Goal: Information Seeking & Learning: Learn about a topic

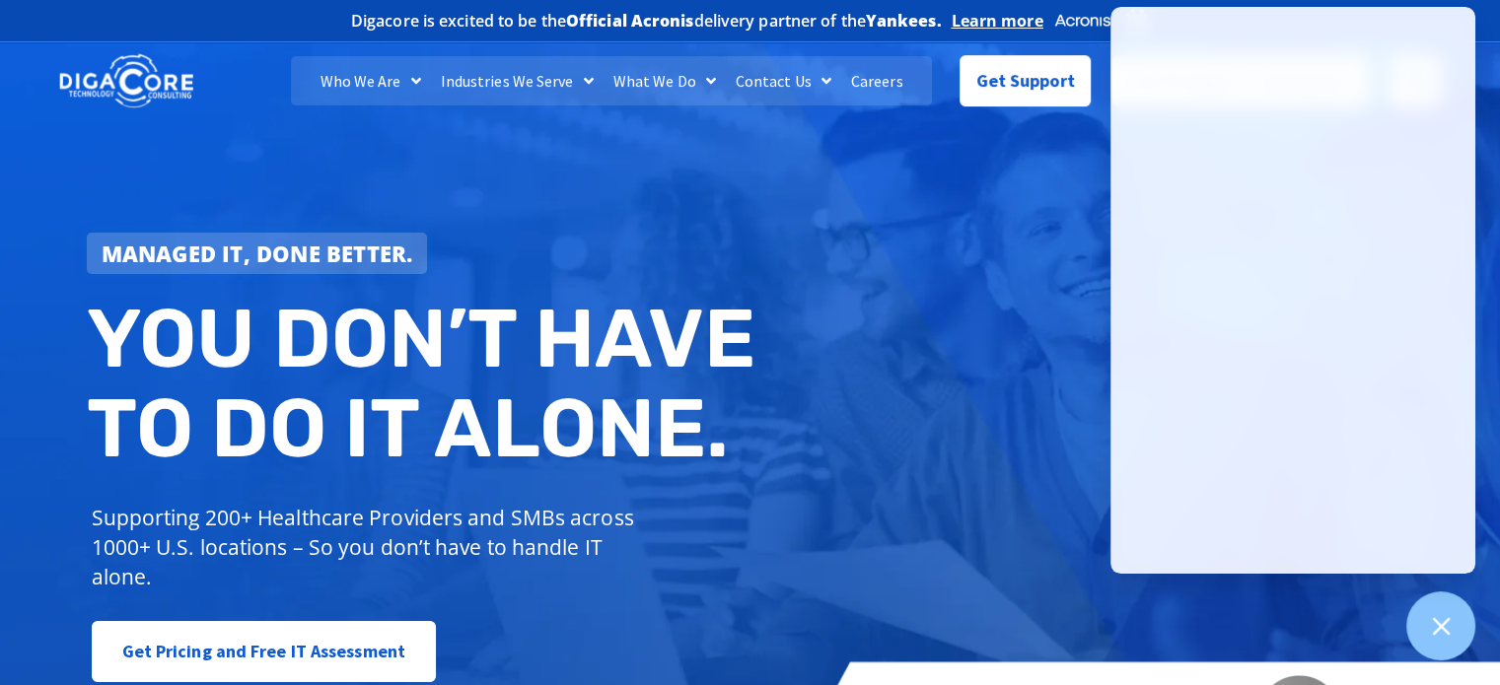
click at [861, 75] on link "Careers" at bounding box center [877, 80] width 72 height 49
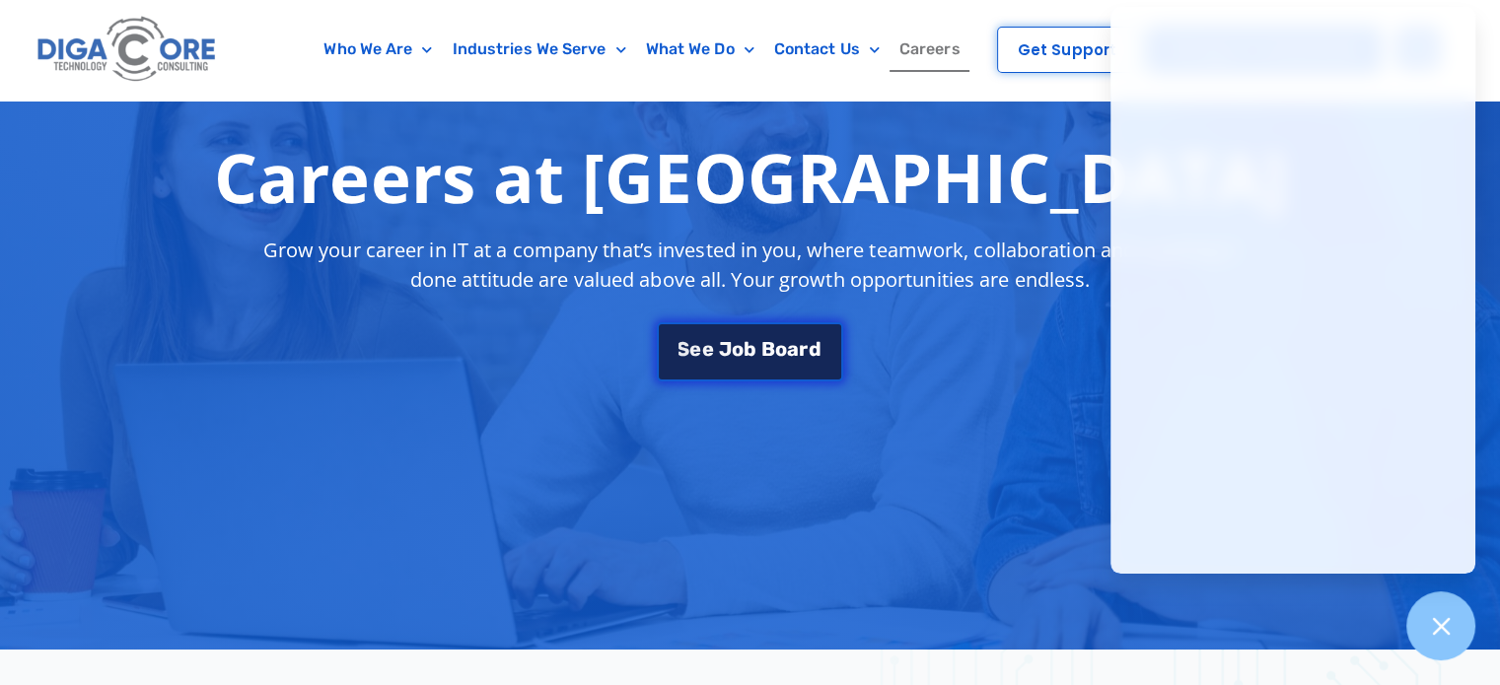
click at [728, 342] on span "J" at bounding box center [725, 349] width 13 height 20
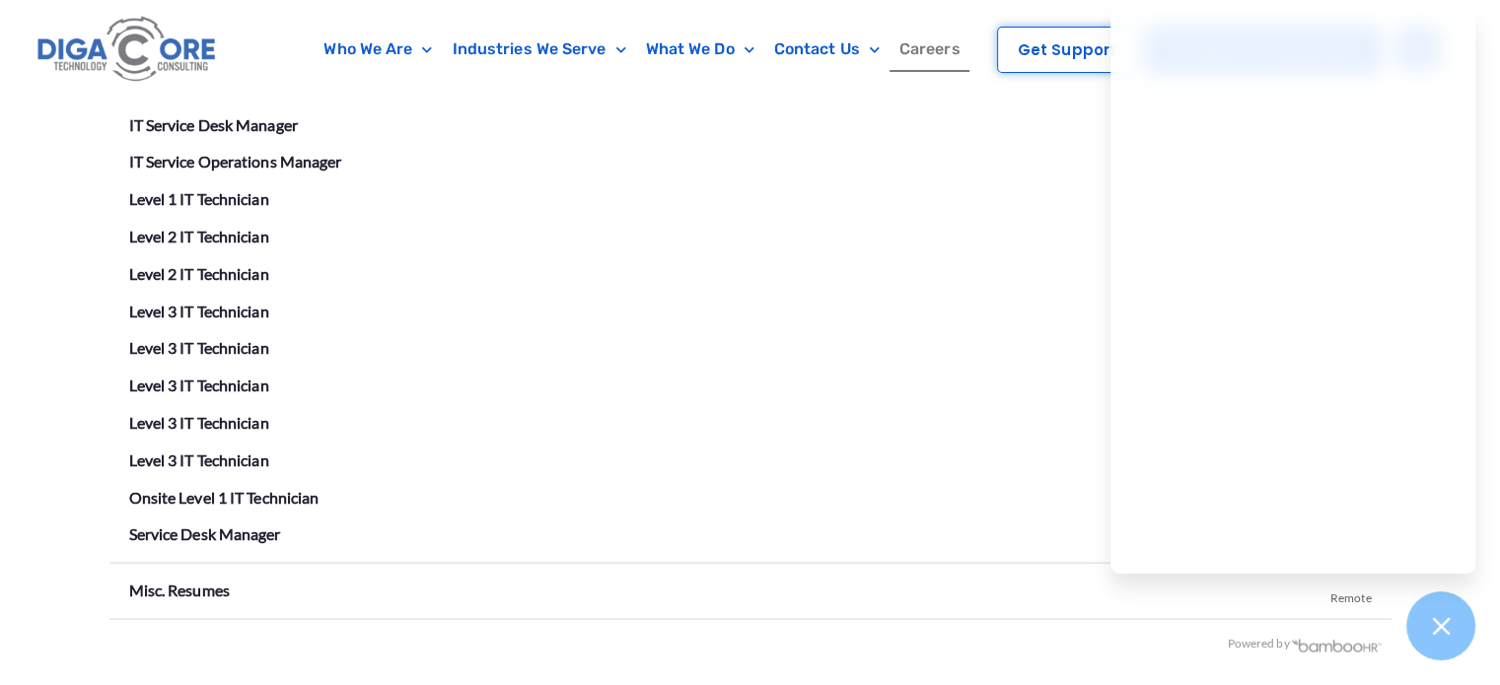
scroll to position [3574, 0]
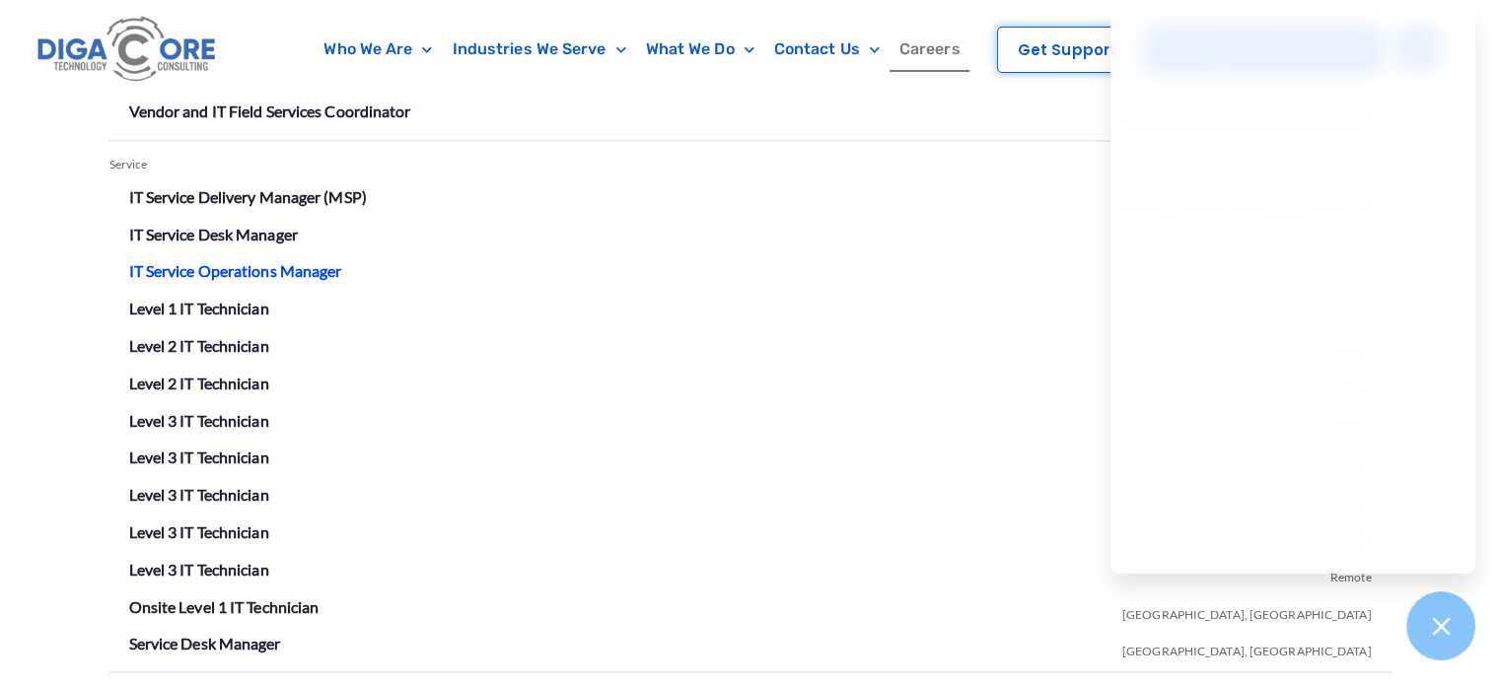
click at [228, 264] on link "IT Service Operations Manager" at bounding box center [235, 269] width 213 height 19
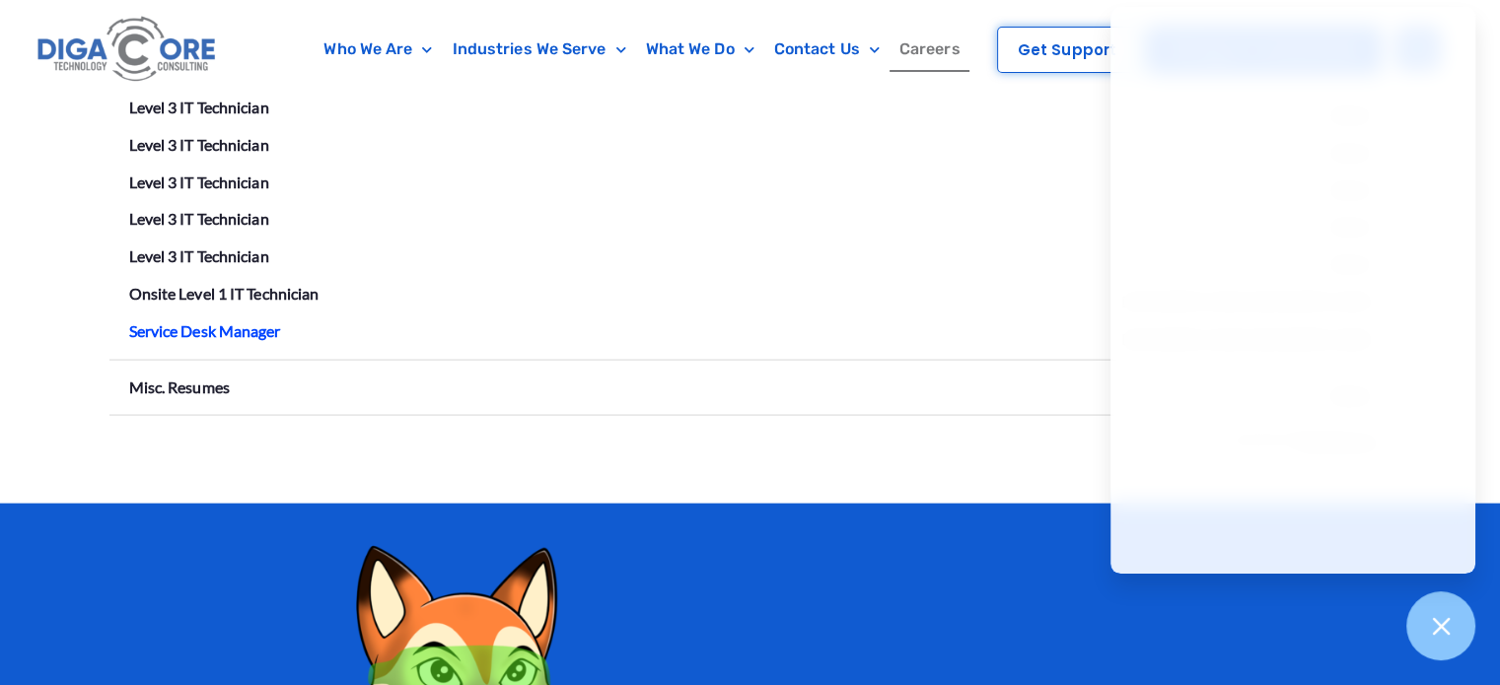
scroll to position [3854, 0]
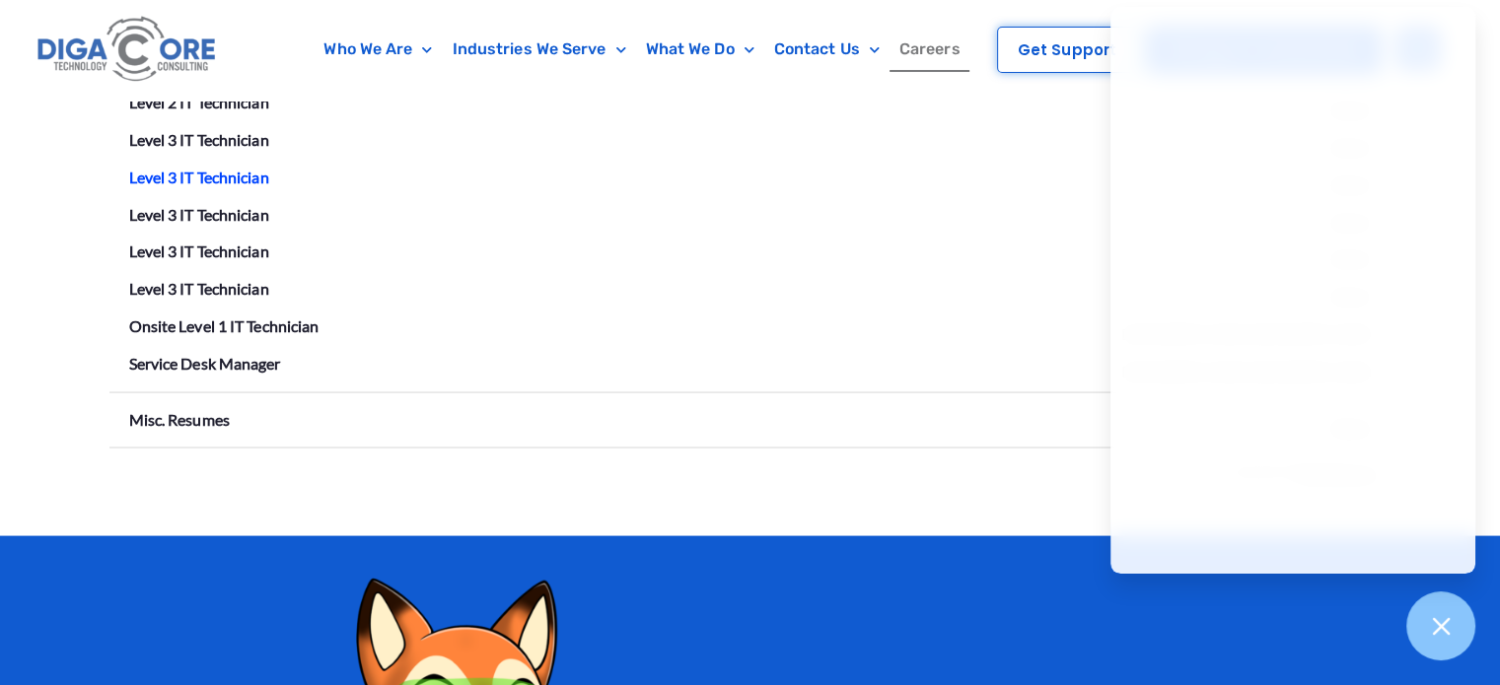
click at [193, 168] on link "Level 3 IT Technician" at bounding box center [199, 177] width 140 height 19
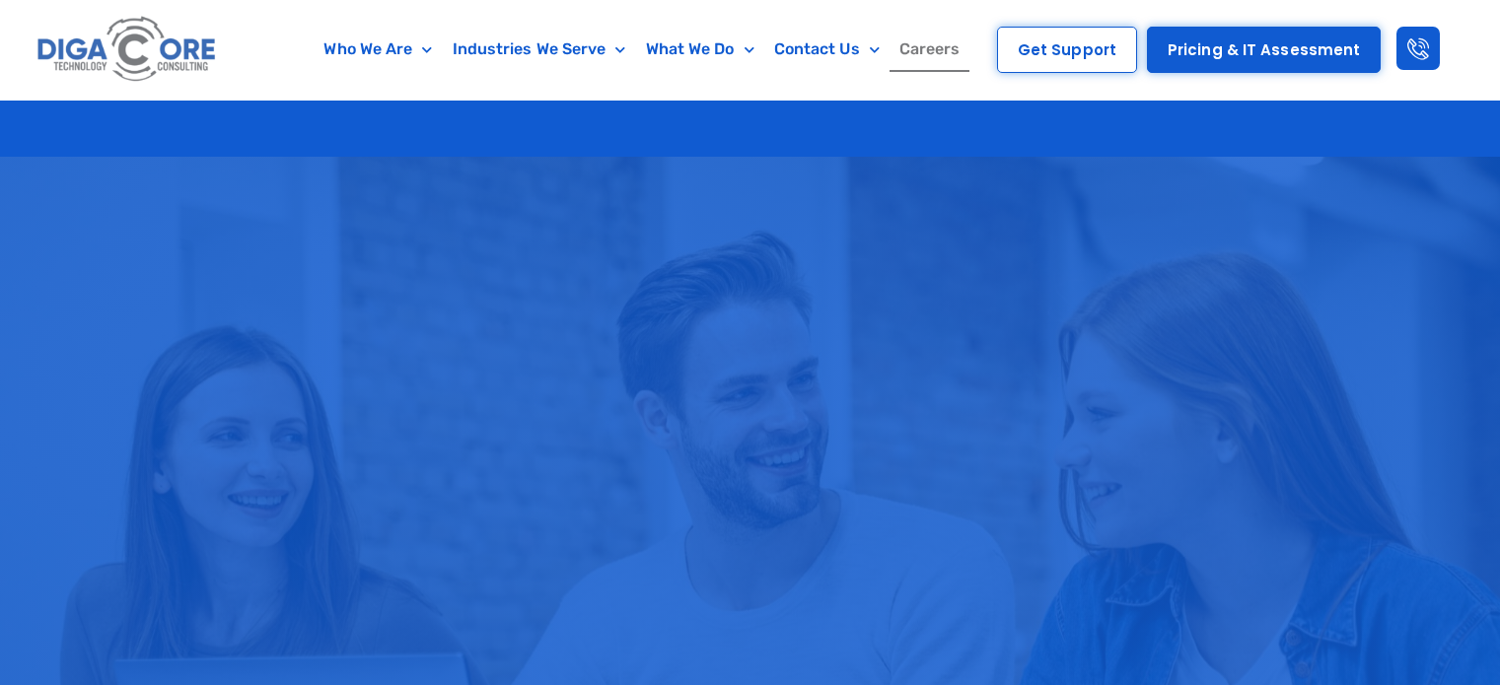
scroll to position [3854, 0]
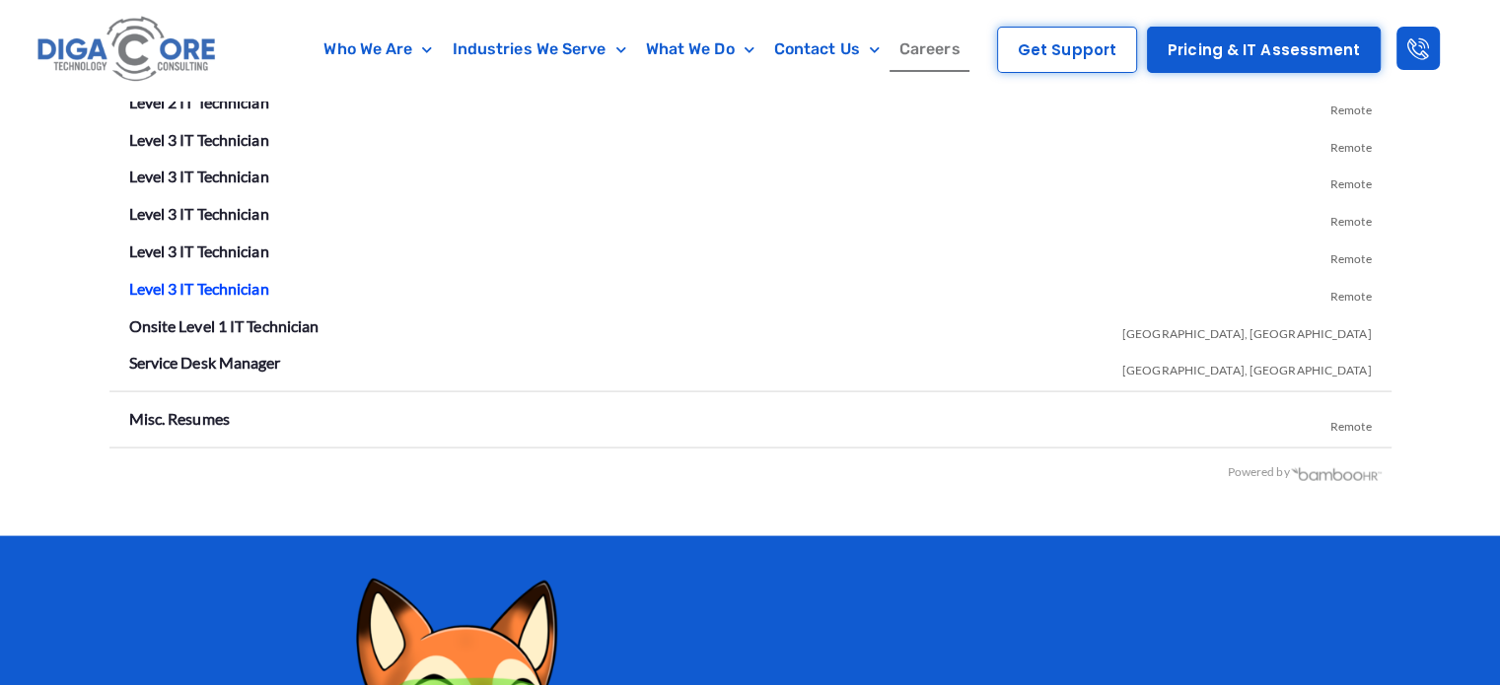
click at [193, 290] on link "Level 3 IT Technician" at bounding box center [199, 288] width 140 height 19
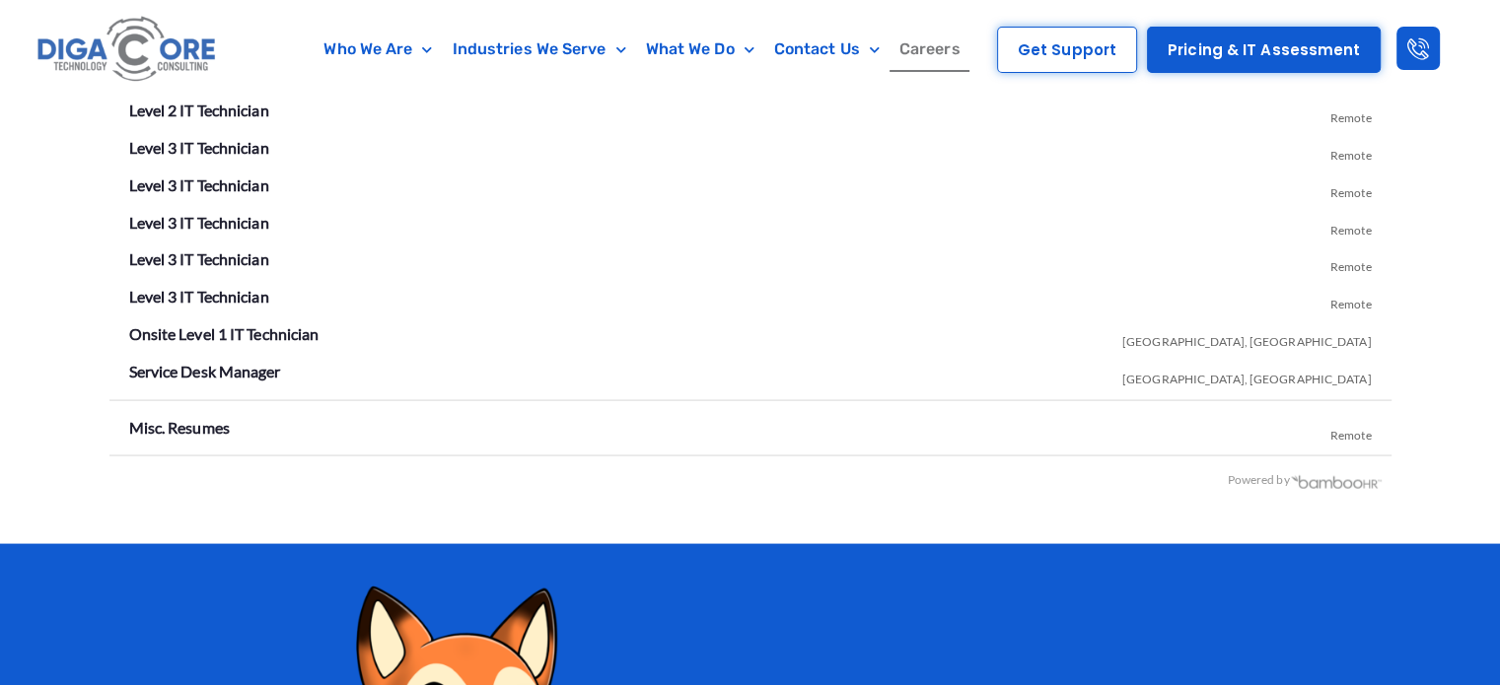
scroll to position [3740, 0]
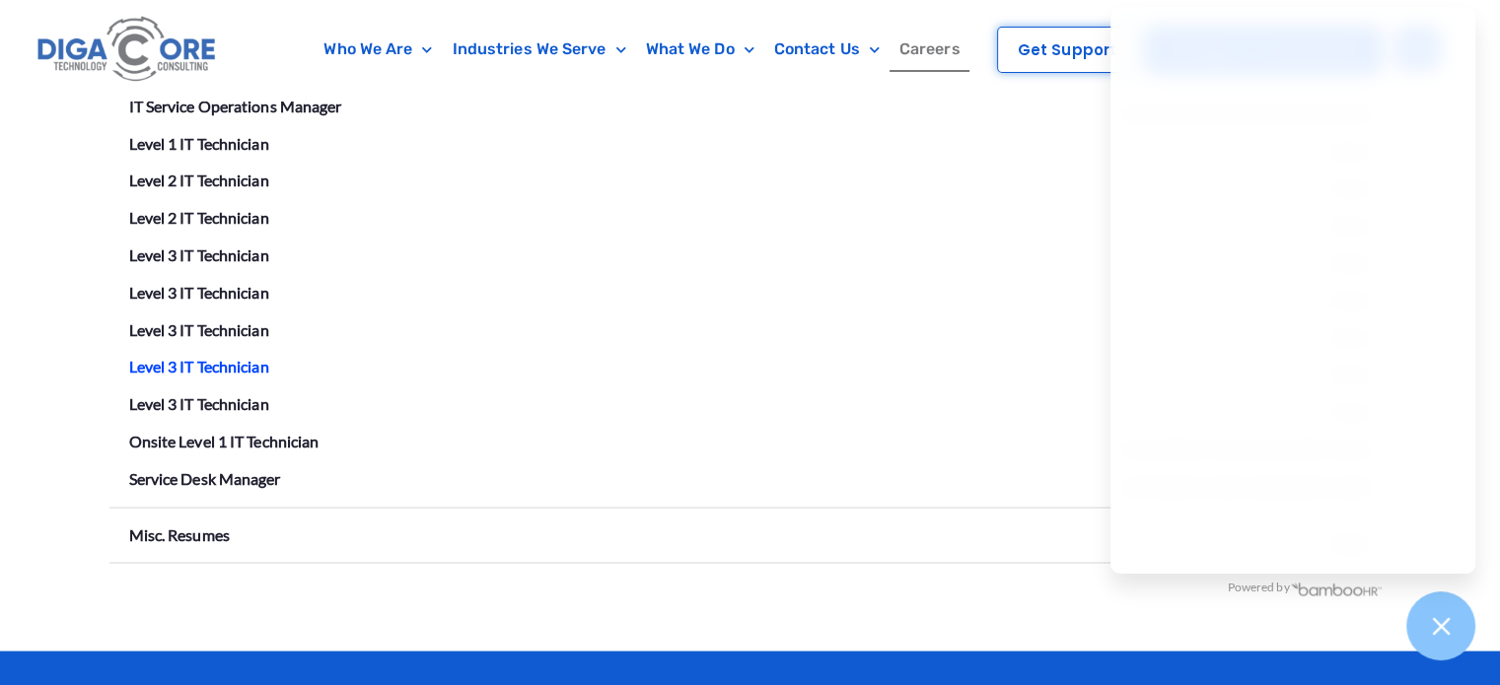
click at [203, 362] on link "Level 3 IT Technician" at bounding box center [199, 365] width 140 height 19
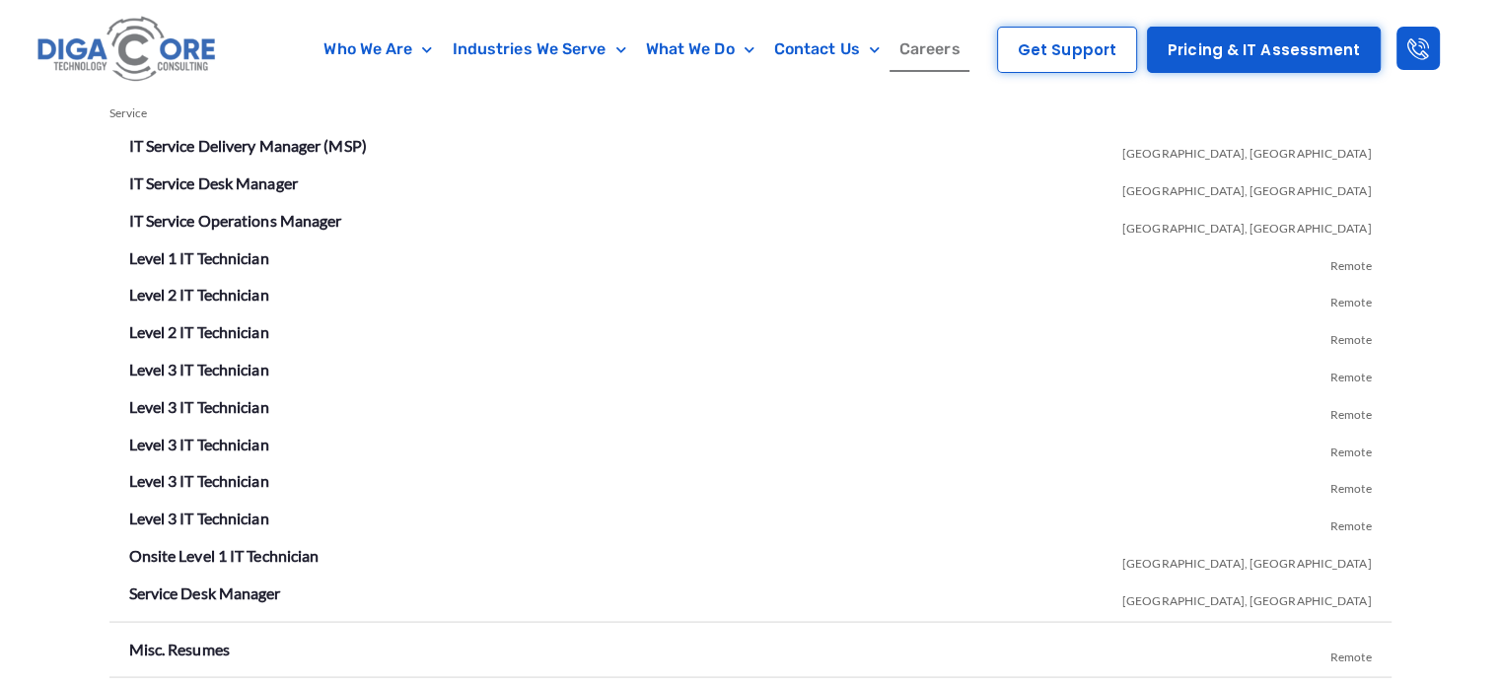
scroll to position [3626, 0]
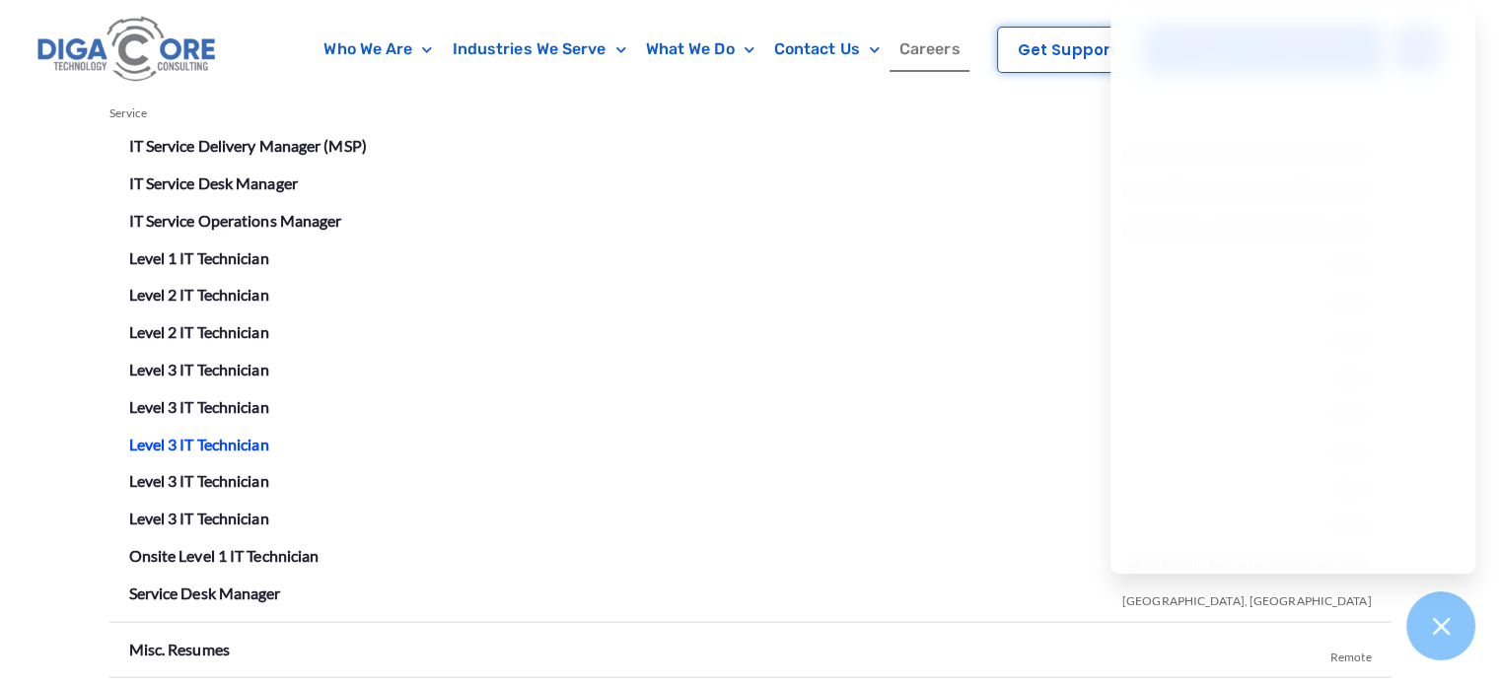
click at [193, 444] on link "Level 3 IT Technician" at bounding box center [199, 443] width 140 height 19
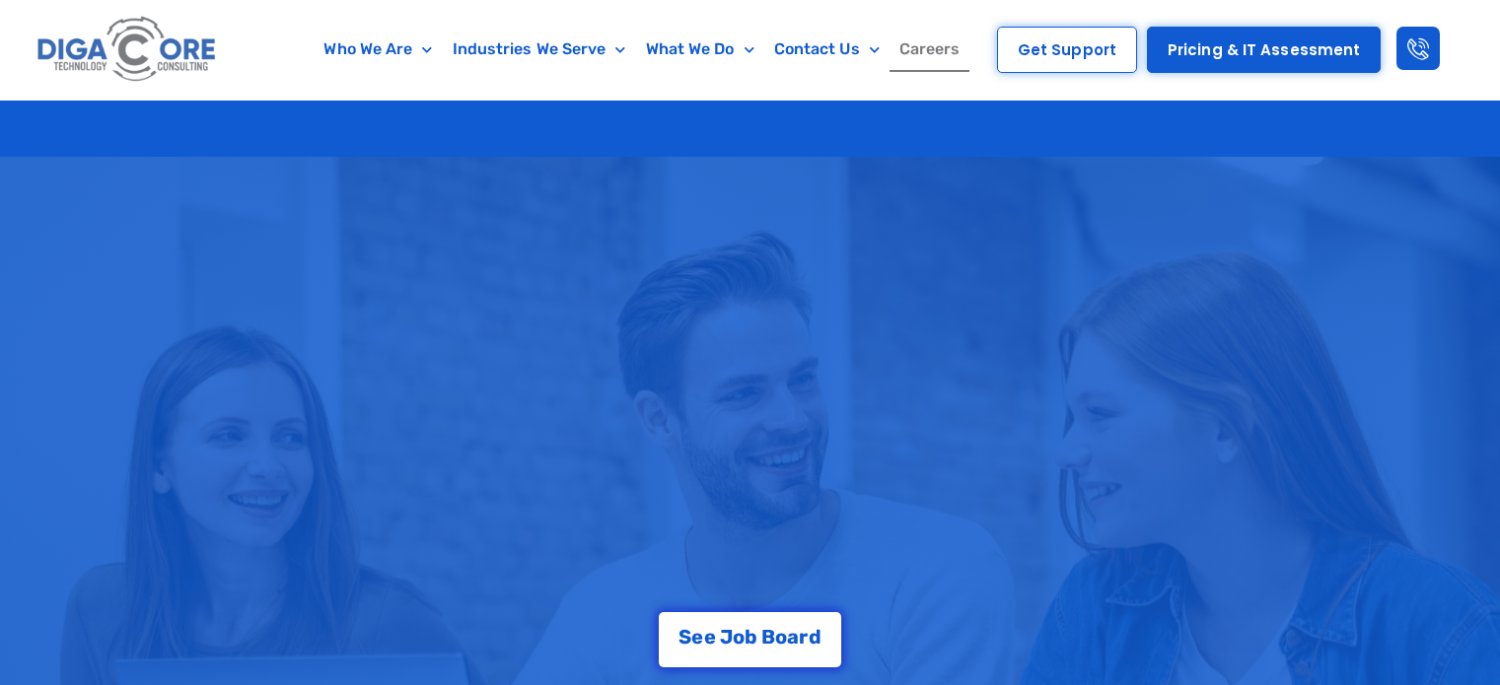
scroll to position [4497, 0]
